Goal: Information Seeking & Learning: Understand process/instructions

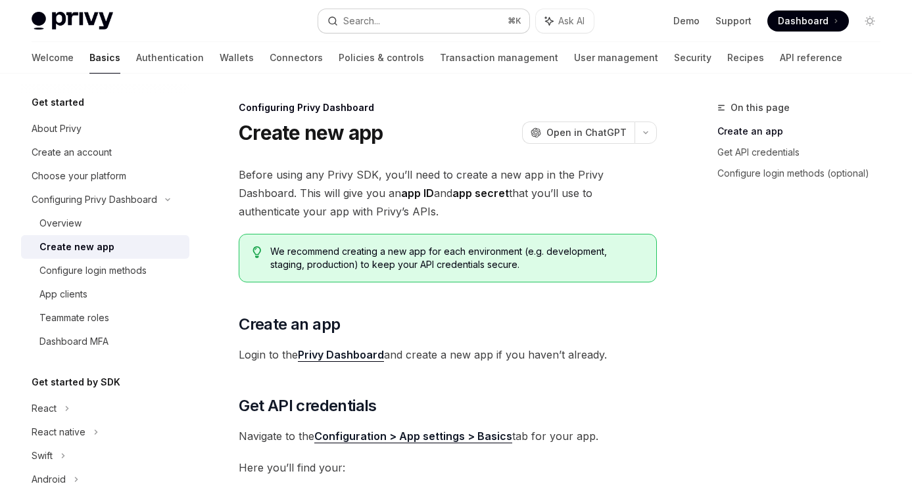
click at [431, 18] on button "Search... ⌘ K" at bounding box center [424, 21] width 212 height 24
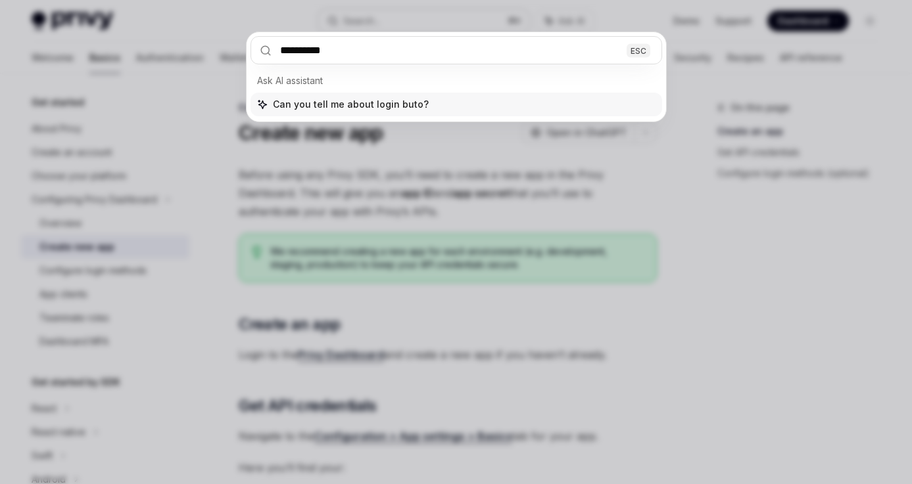
type input "**********"
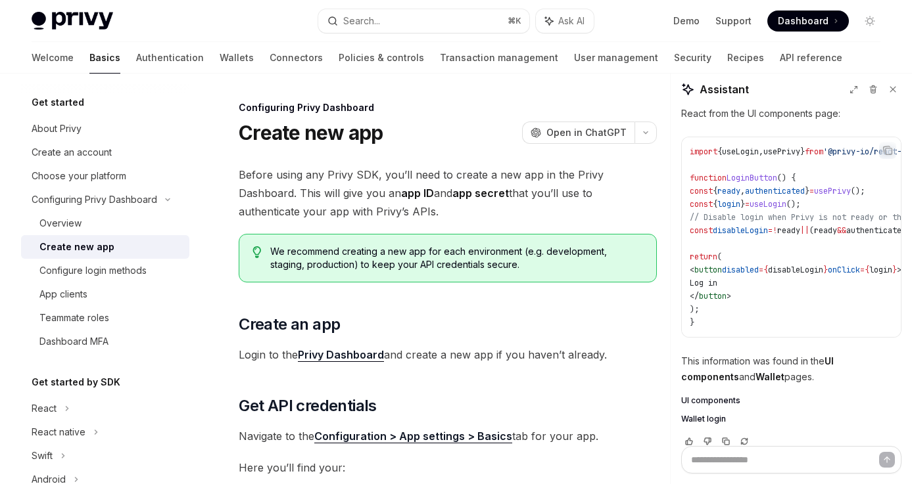
type textarea "*"
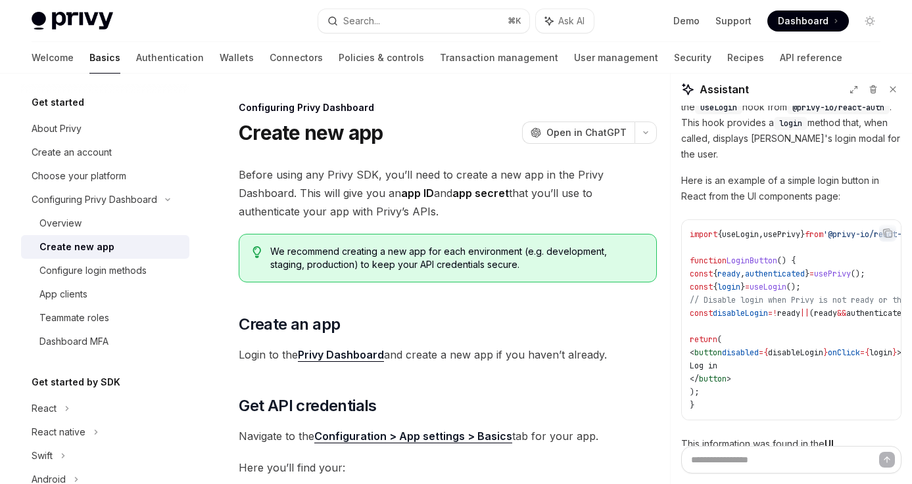
scroll to position [83, 0]
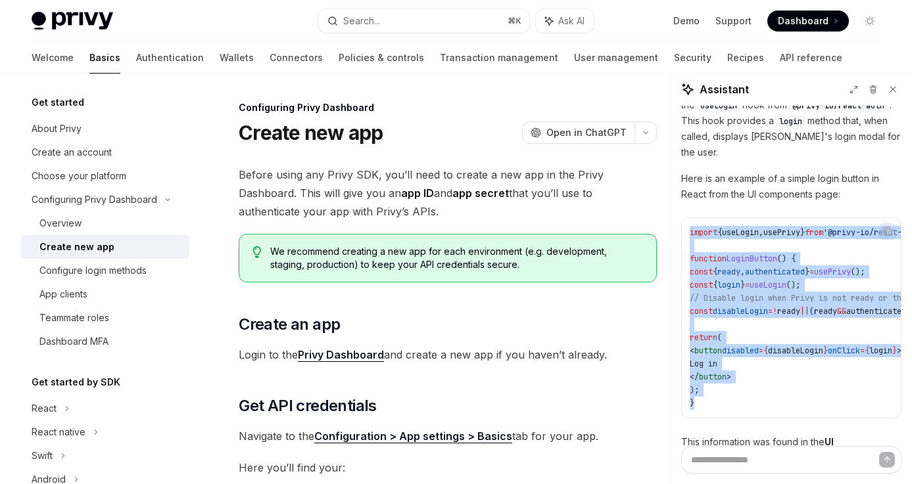
drag, startPoint x: 686, startPoint y: 213, endPoint x: 756, endPoint y: 393, distance: 193.1
click at [756, 393] on pre "import { useLogin , usePrivy } from '@privy-io/react-auth' ; function LoginButt…" at bounding box center [791, 318] width 220 height 201
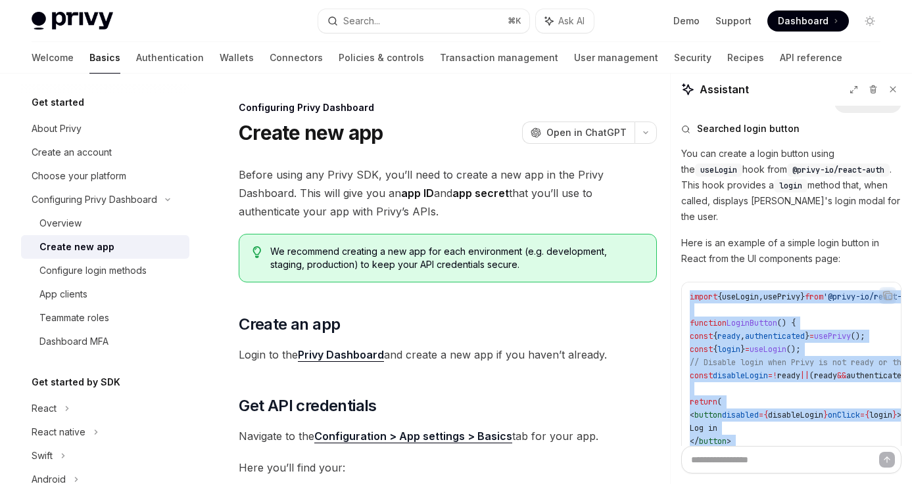
scroll to position [0, 0]
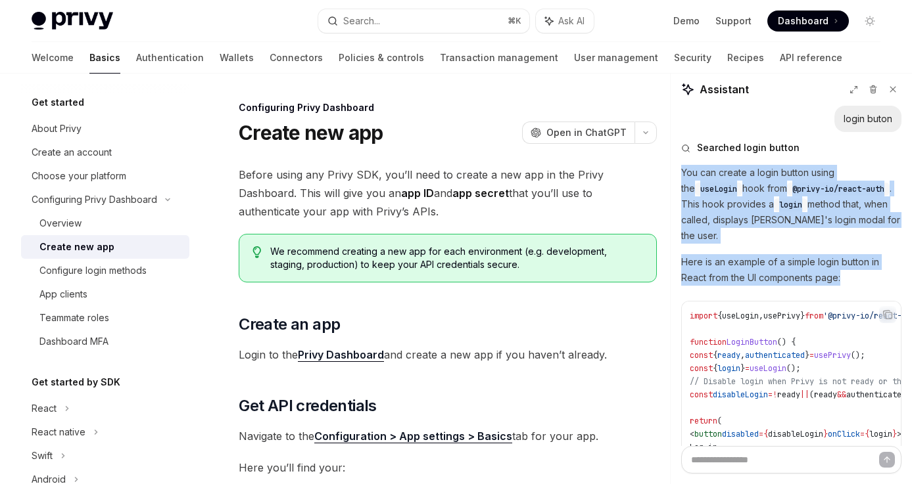
drag, startPoint x: 680, startPoint y: 162, endPoint x: 747, endPoint y: 275, distance: 131.8
click at [747, 275] on div "login buton Searched login button You can create a login button using the useLo…" at bounding box center [790, 276] width 241 height 340
copy div "You can create a login button using the useLogin hook from @privy-io/react-auth…"
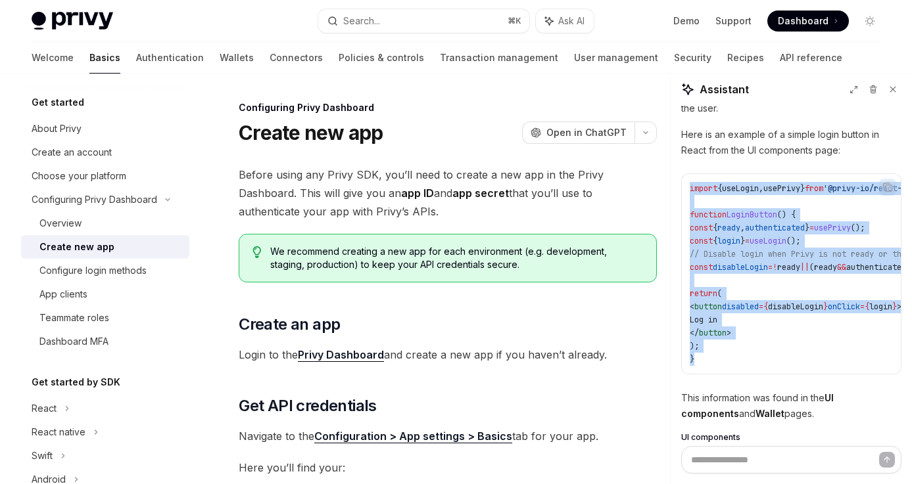
drag, startPoint x: 686, startPoint y: 173, endPoint x: 747, endPoint y: 343, distance: 180.9
click at [747, 343] on pre "import { useLogin , usePrivy } from '@privy-io/react-auth' ; function LoginButt…" at bounding box center [791, 274] width 220 height 201
copy code "import { useLogin , usePrivy } from '@privy-io/react-auth' ; function LoginButt…"
